Goal: Information Seeking & Learning: Learn about a topic

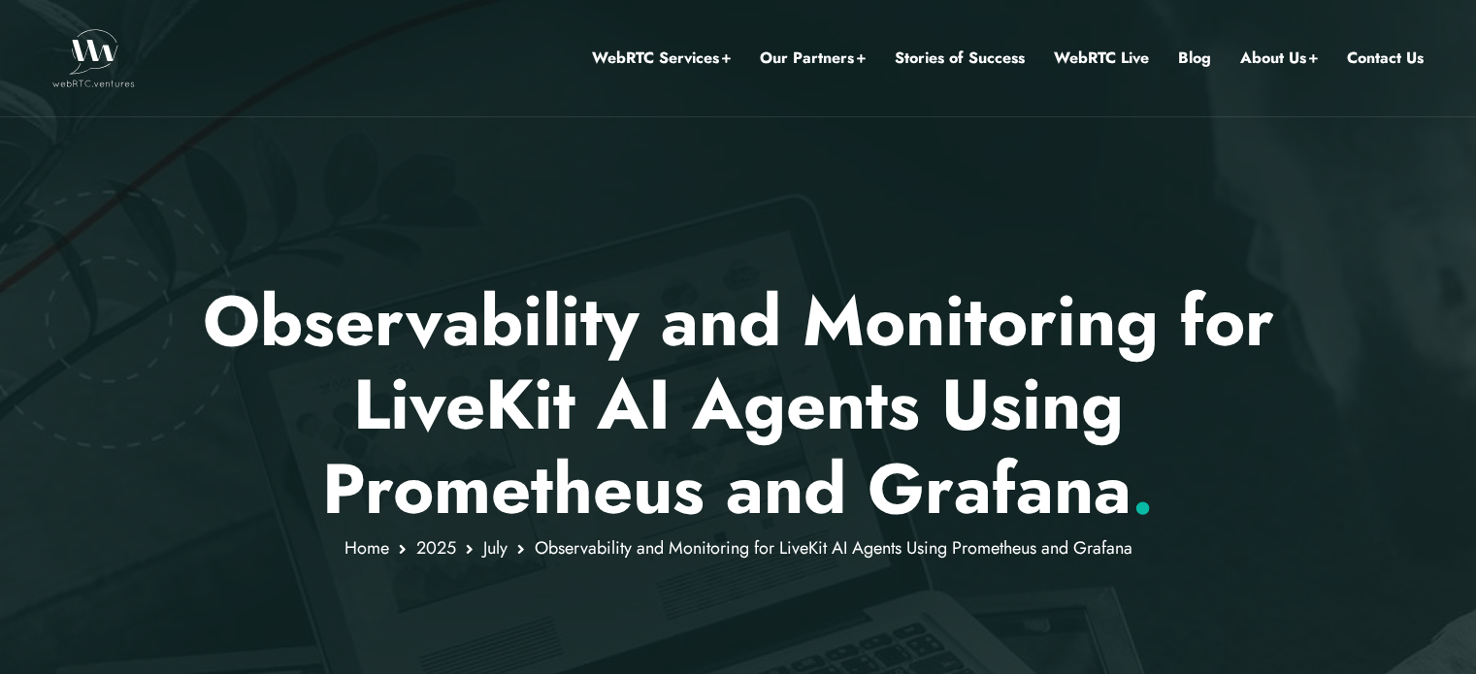
click at [818, 378] on p "Observability and Monitoring for LiveKit AI Agents Using Prometheus and Grafana…" at bounding box center [738, 404] width 1136 height 251
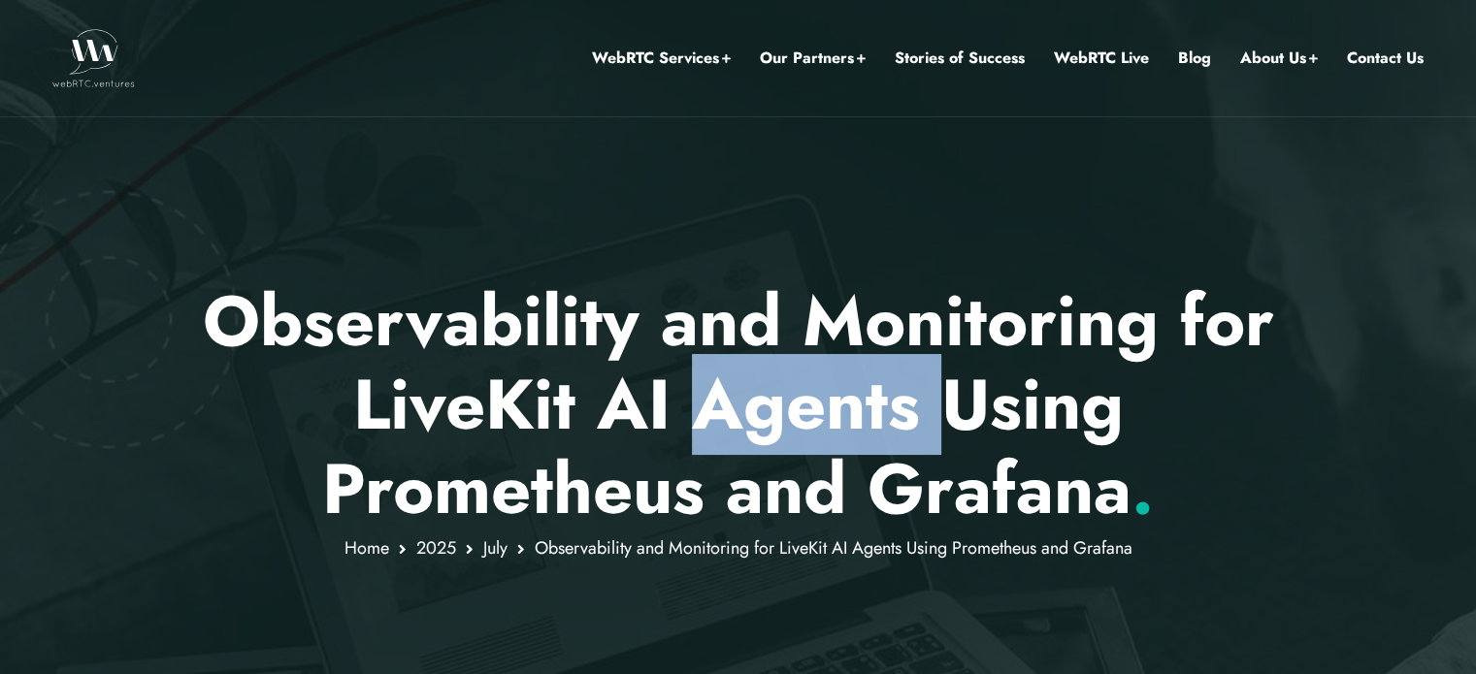
click at [818, 378] on p "Observability and Monitoring for LiveKit AI Agents Using Prometheus and Grafana…" at bounding box center [738, 404] width 1136 height 251
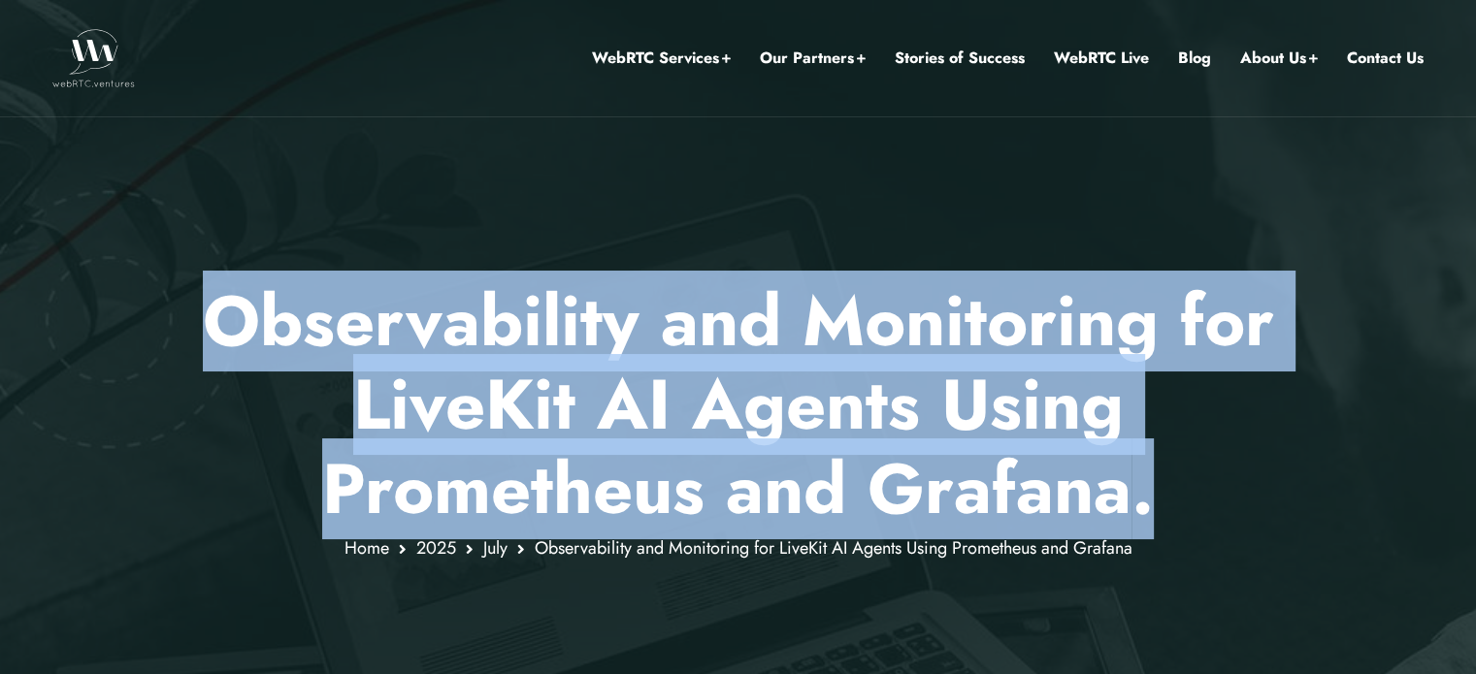
click at [818, 378] on p "Observability and Monitoring for LiveKit AI Agents Using Prometheus and Grafana…" at bounding box center [738, 404] width 1136 height 251
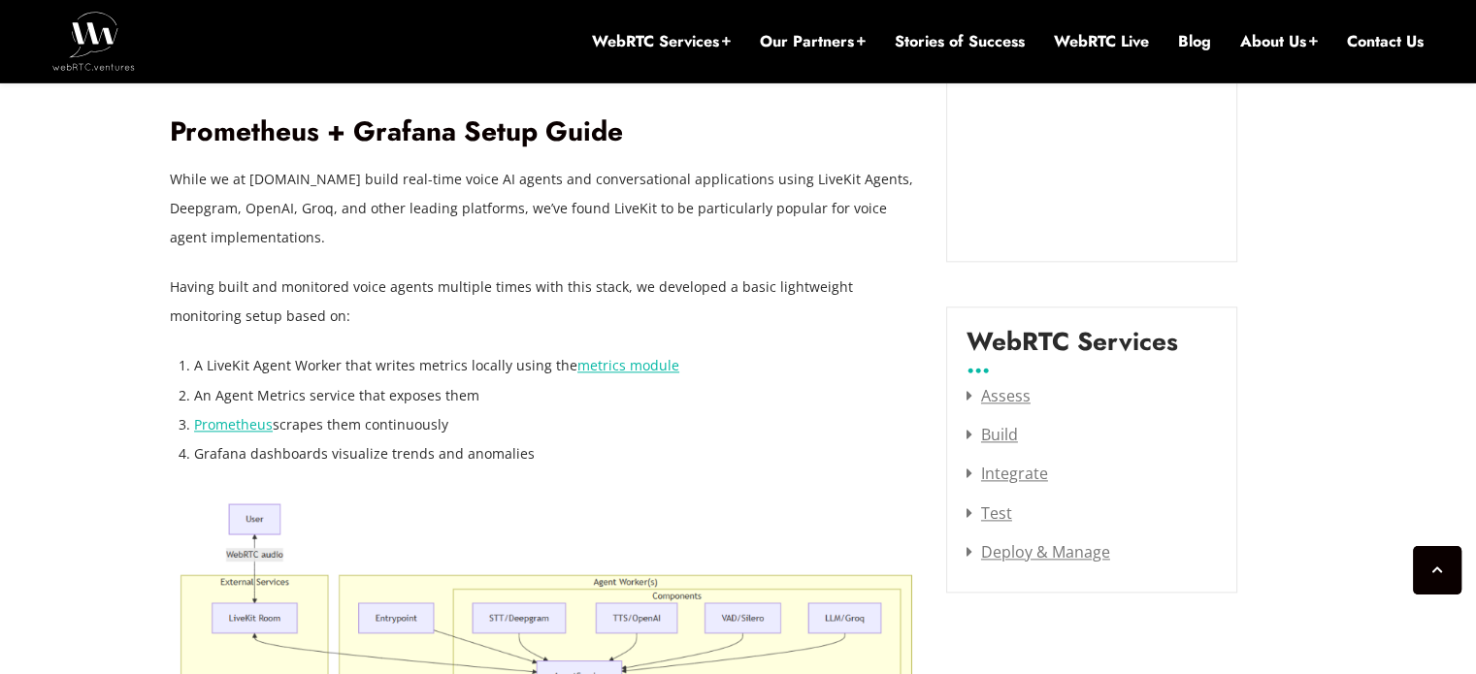
scroll to position [2397, 0]
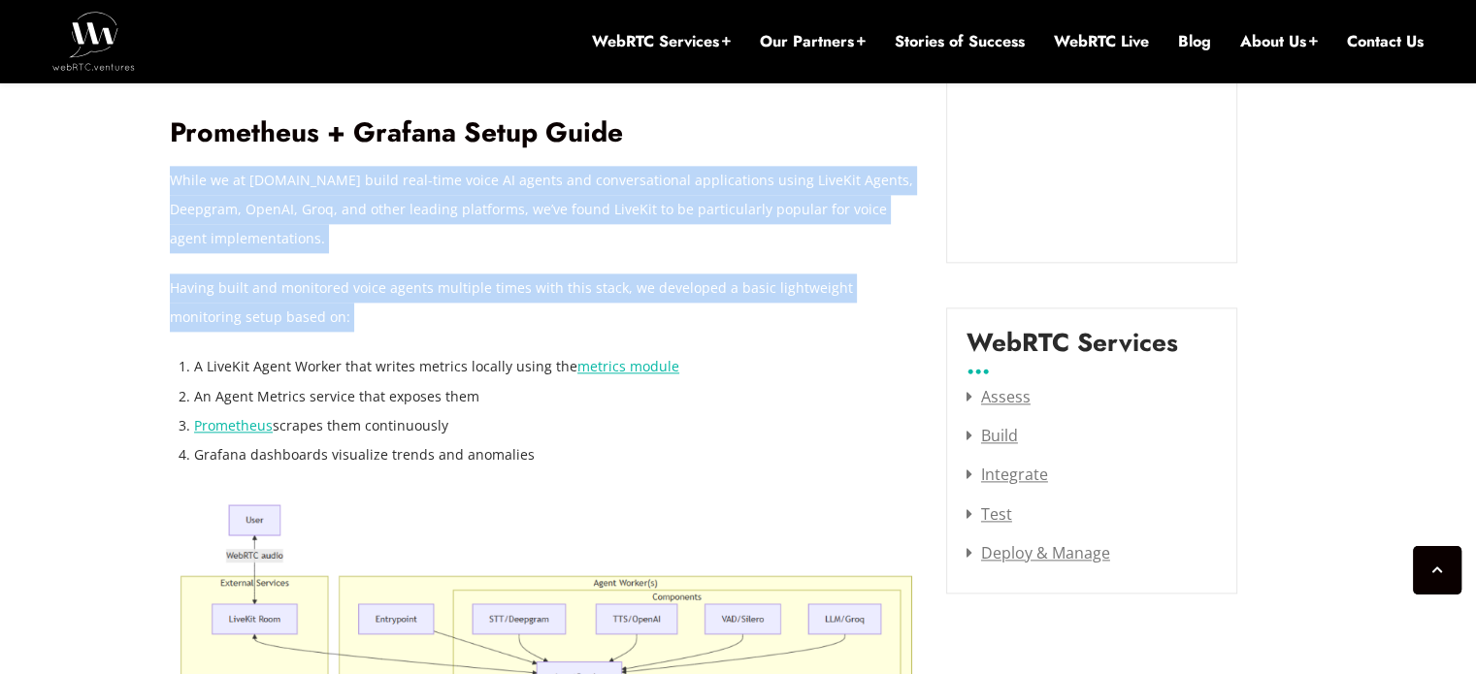
drag, startPoint x: 408, startPoint y: 156, endPoint x: 566, endPoint y: 285, distance: 203.4
click at [566, 285] on p "Having built and monitored voice agents multiple times with this stack, we deve…" at bounding box center [543, 303] width 747 height 58
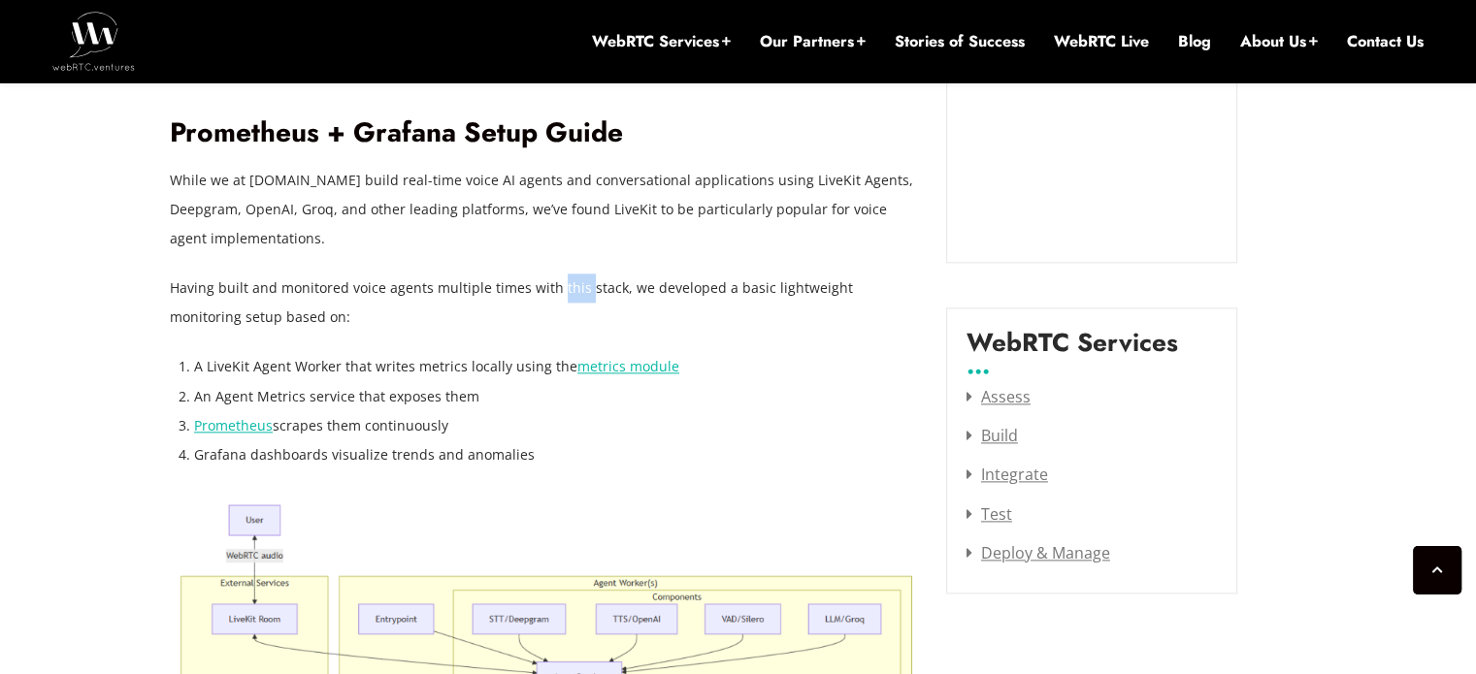
click at [566, 285] on p "Having built and monitored voice agents multiple times with this stack, we deve…" at bounding box center [543, 303] width 747 height 58
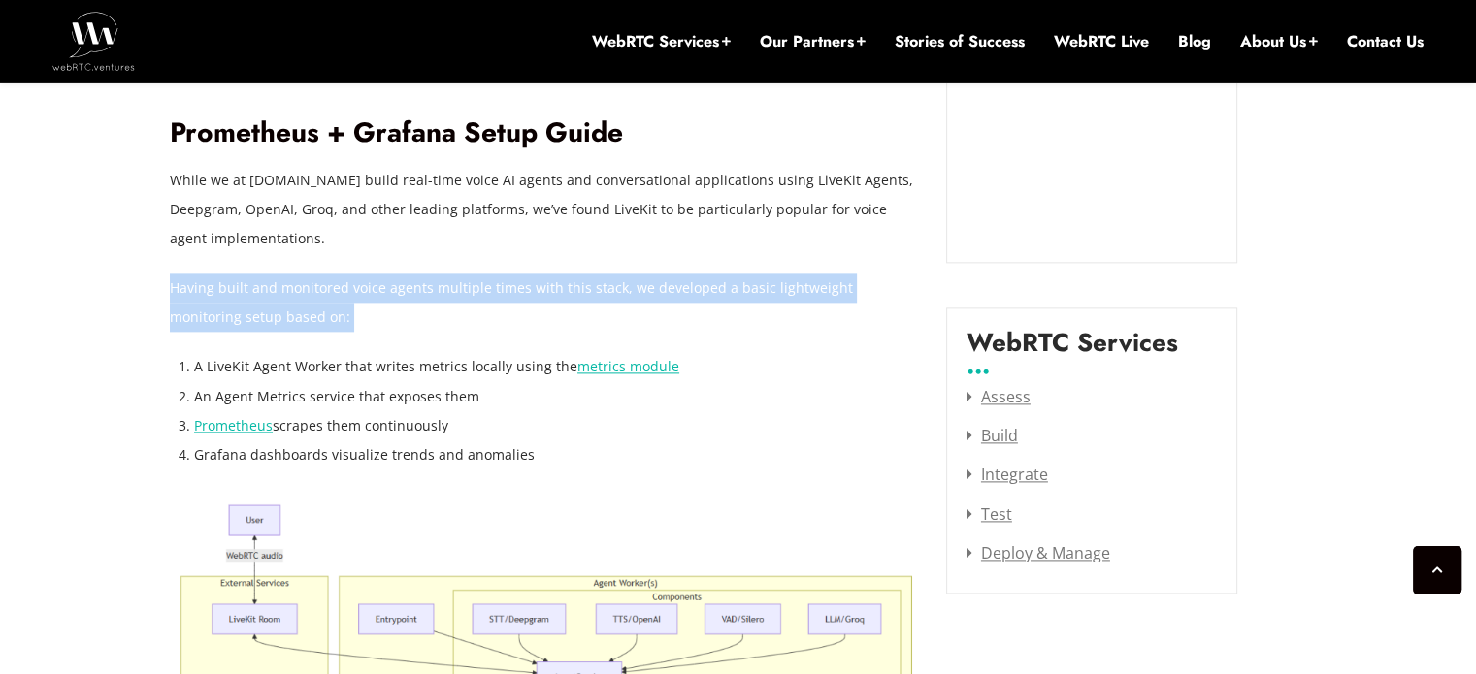
drag, startPoint x: 566, startPoint y: 285, endPoint x: 510, endPoint y: 286, distance: 55.3
click at [510, 286] on p "Having built and monitored voice agents multiple times with this stack, we deve…" at bounding box center [543, 303] width 747 height 58
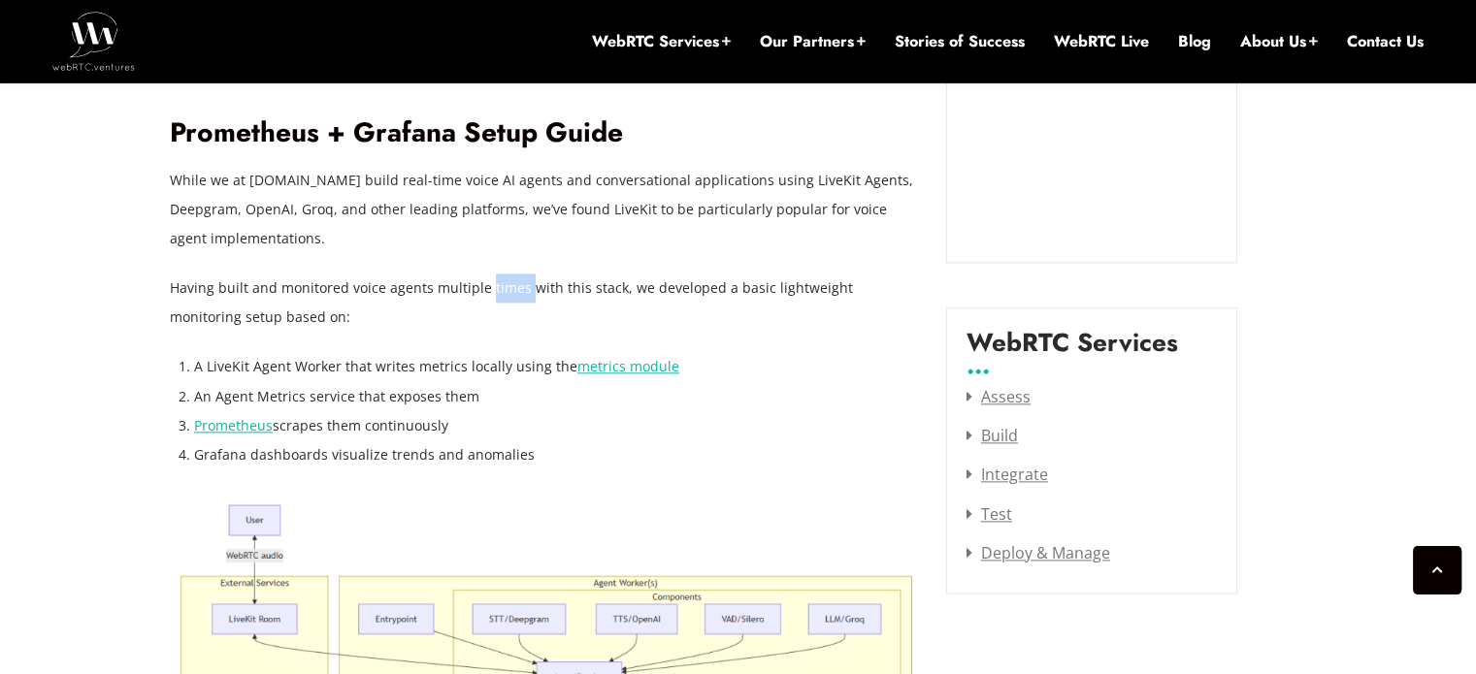
click at [510, 286] on p "Having built and monitored voice agents multiple times with this stack, we deve…" at bounding box center [543, 303] width 747 height 58
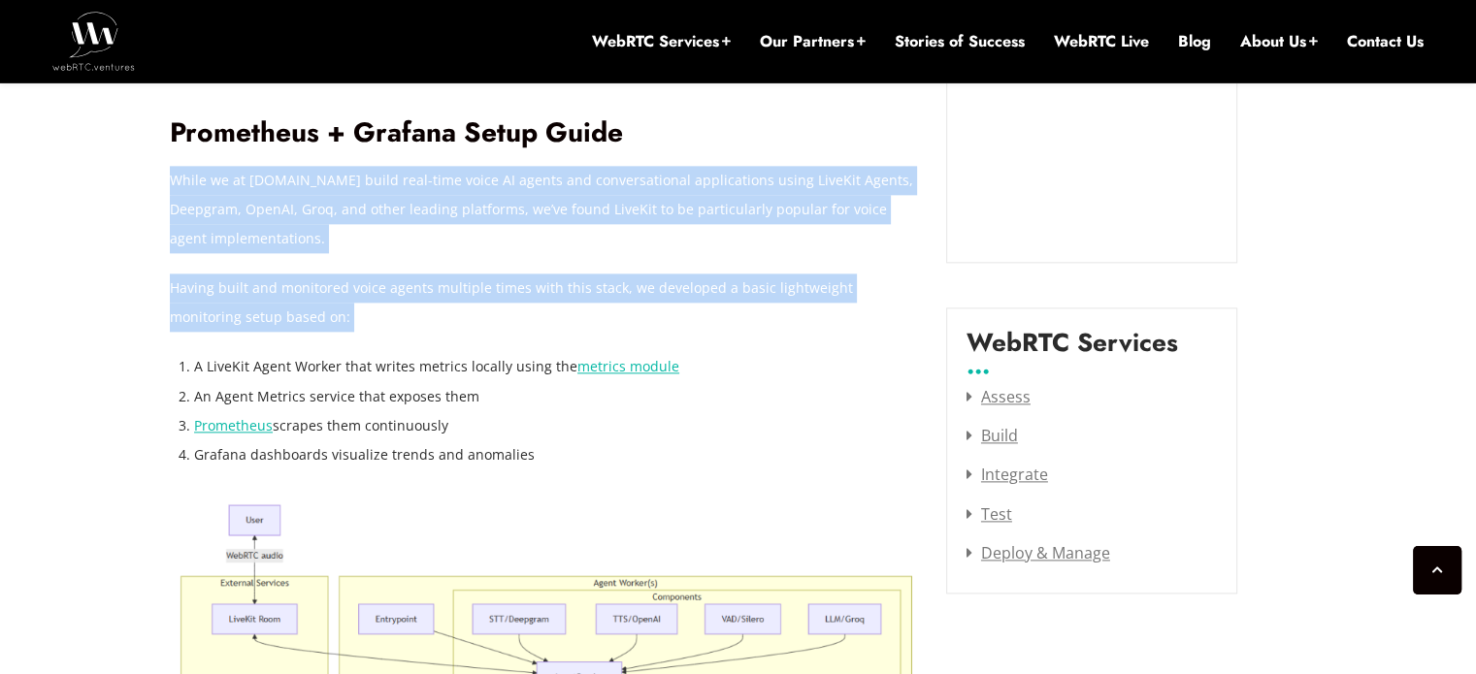
drag, startPoint x: 510, startPoint y: 286, endPoint x: 413, endPoint y: 180, distance: 143.5
click at [413, 180] on p "While we at [DOMAIN_NAME] build real-time voice AI agents and conversational ap…" at bounding box center [543, 209] width 747 height 87
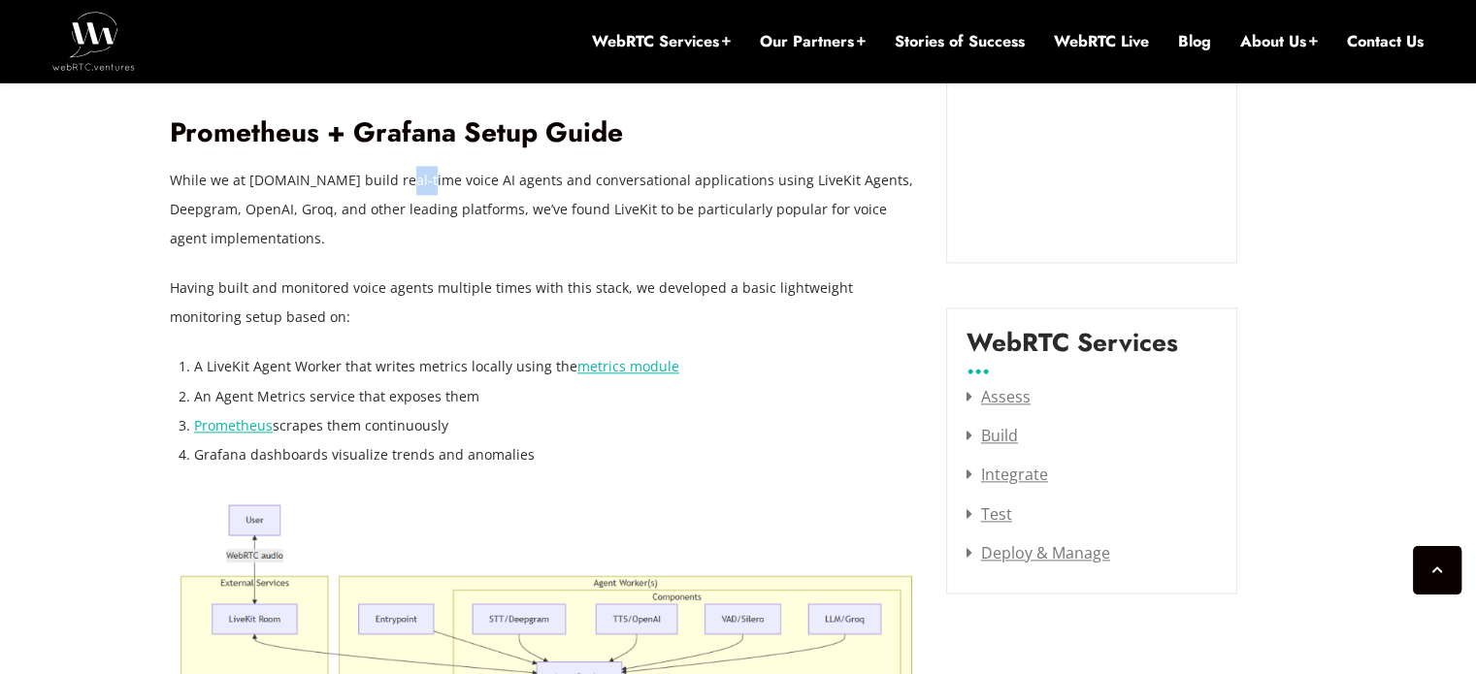
click at [413, 180] on p "While we at [DOMAIN_NAME] build real-time voice AI agents and conversational ap…" at bounding box center [543, 209] width 747 height 87
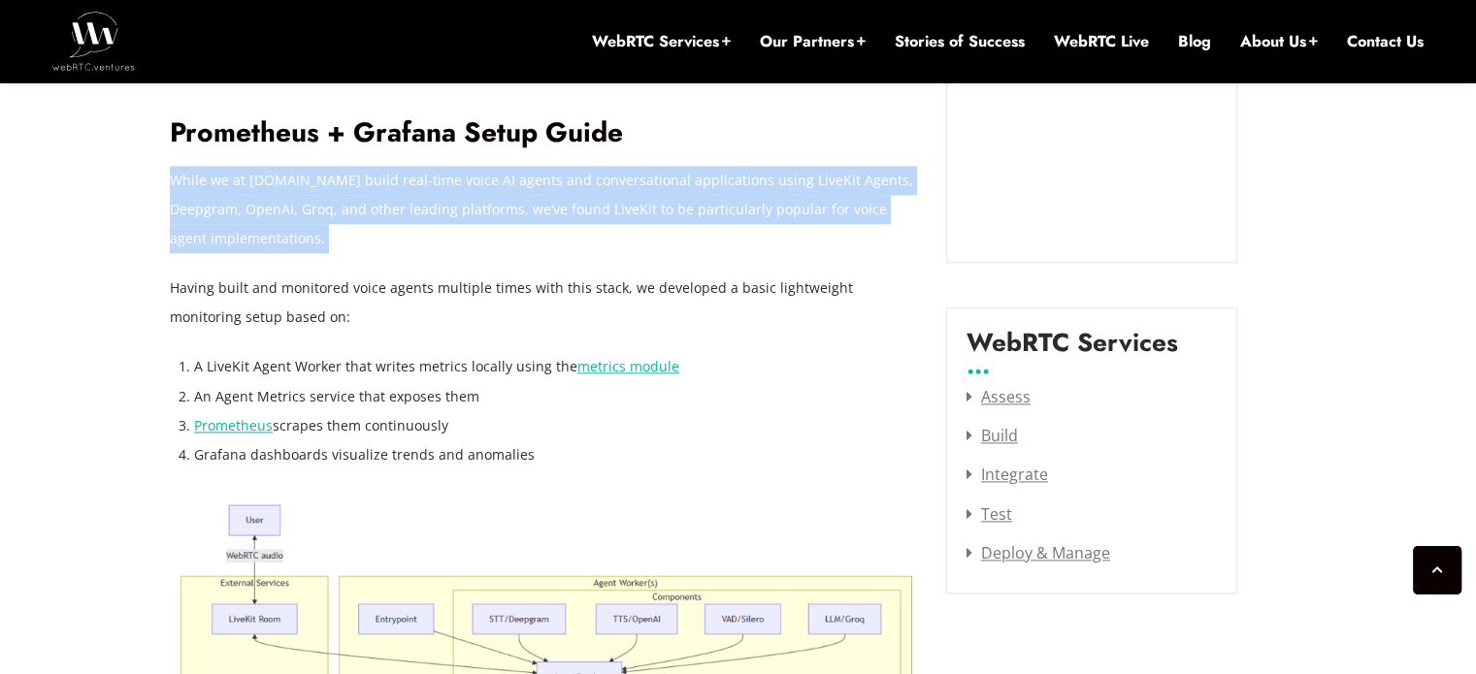
click at [413, 180] on p "While we at [DOMAIN_NAME] build real-time voice AI agents and conversational ap…" at bounding box center [543, 209] width 747 height 87
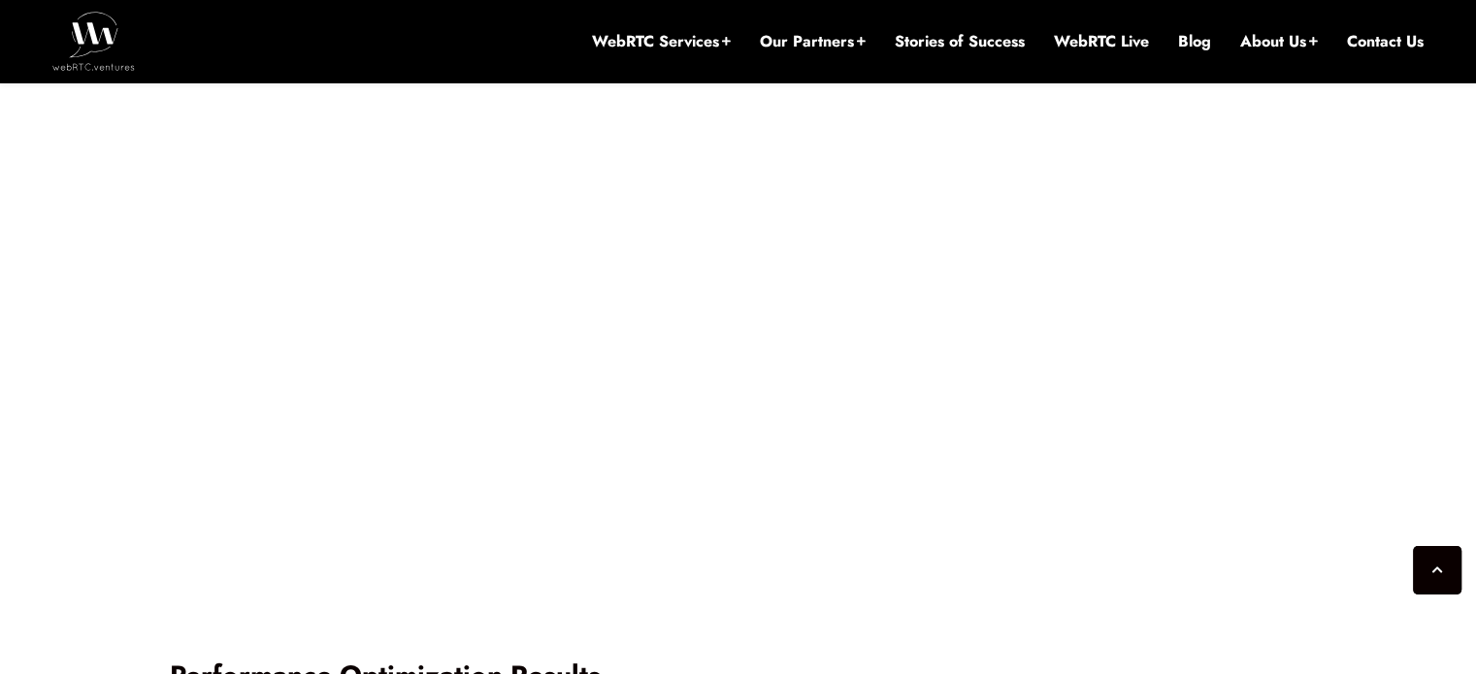
scroll to position [4724, 0]
